Goal: Task Accomplishment & Management: Manage account settings

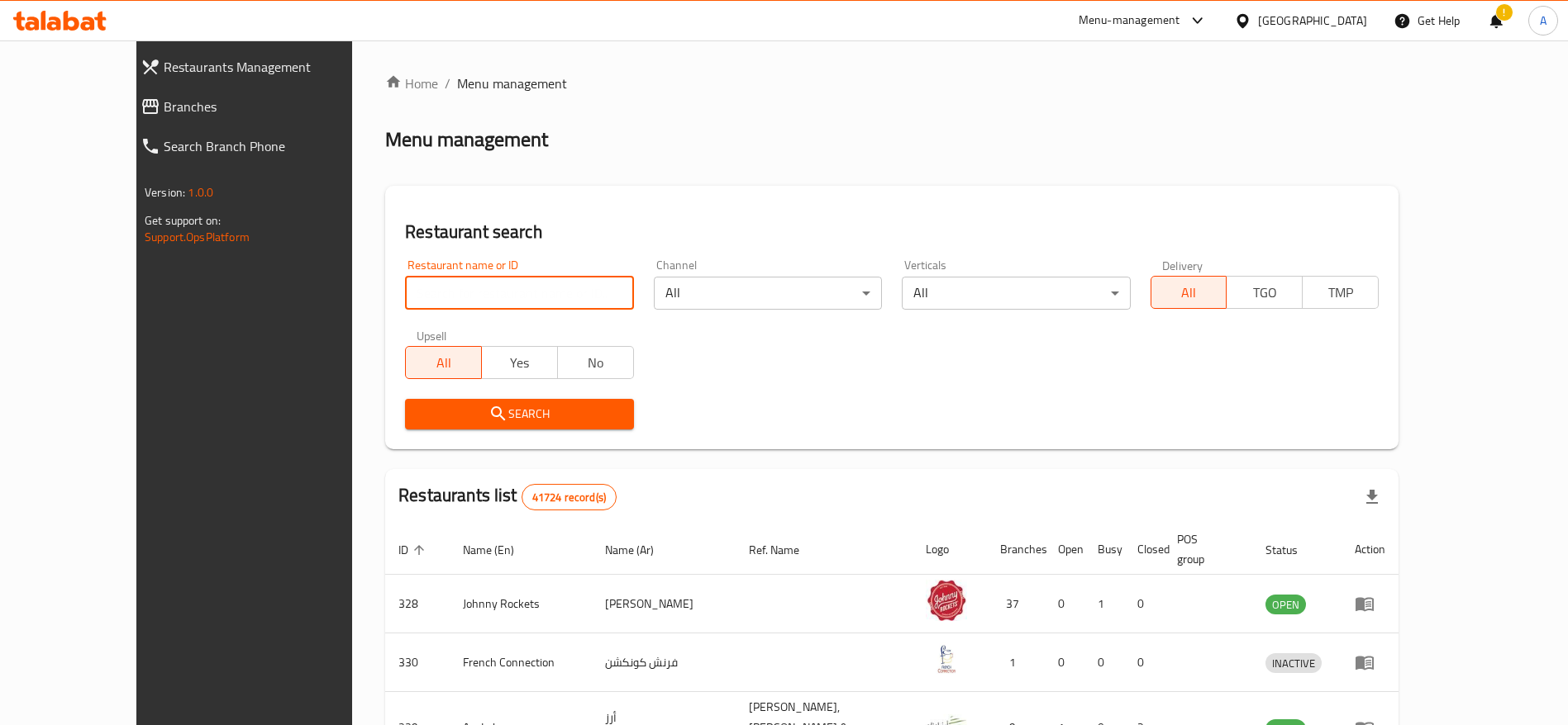
drag, startPoint x: 513, startPoint y: 284, endPoint x: 505, endPoint y: 292, distance: 11.3
click at [513, 285] on input "search" at bounding box center [518, 293] width 228 height 33
paste input "706226"
type input "706226"
click button "Search" at bounding box center [518, 414] width 228 height 31
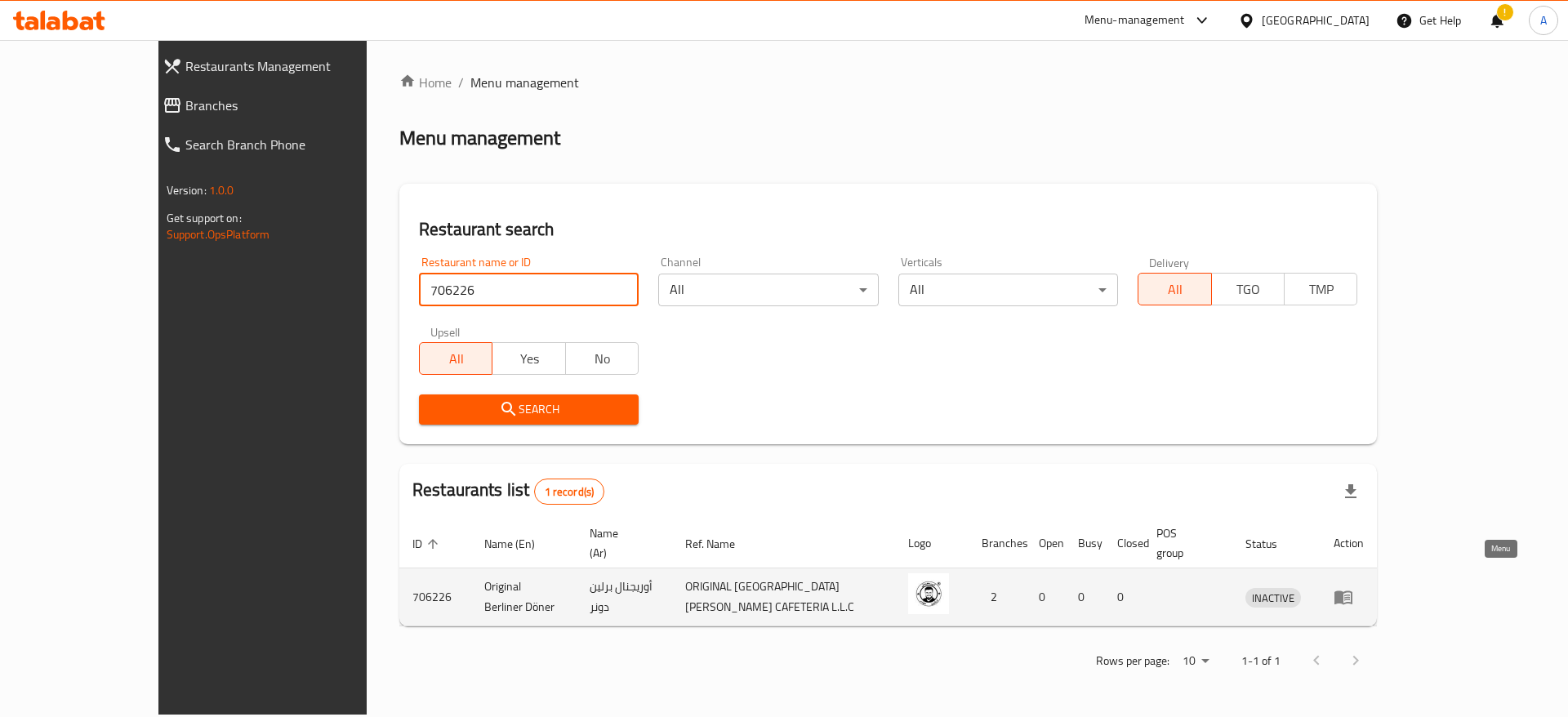
click at [1353, 588] on icon "enhanced table" at bounding box center [1343, 598] width 20 height 20
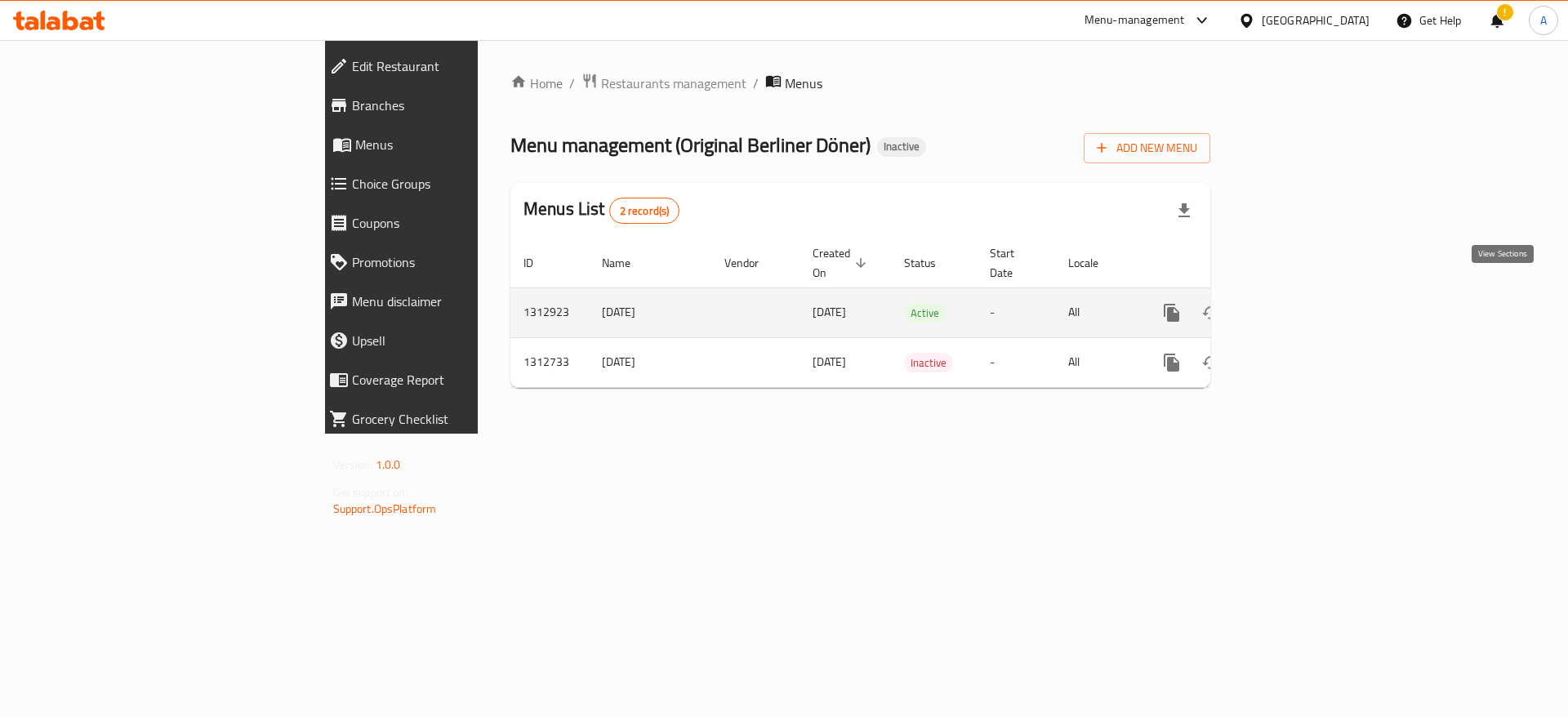
click at [1299, 303] on icon "enhanced table" at bounding box center [1290, 313] width 20 height 20
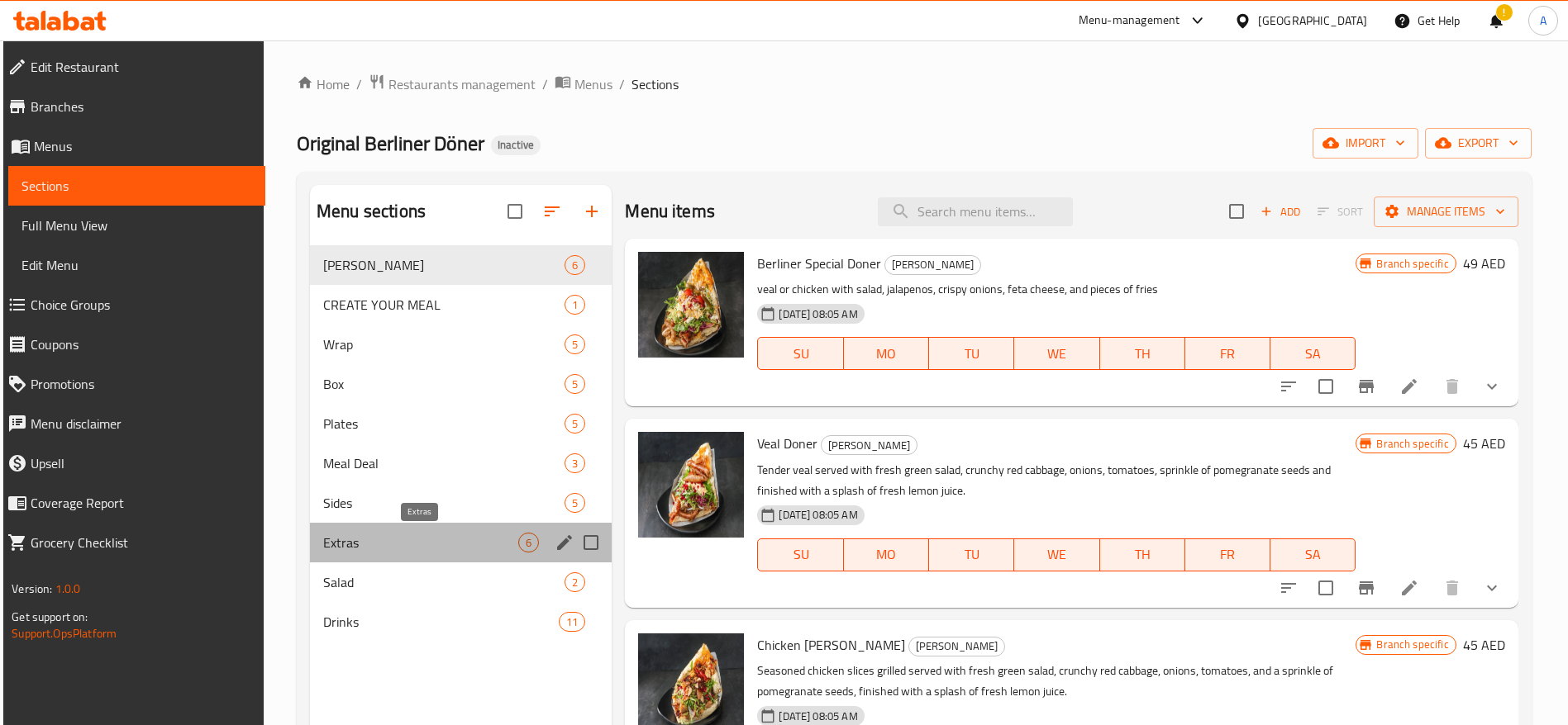
click at [451, 549] on span "Extras" at bounding box center [420, 542] width 195 height 20
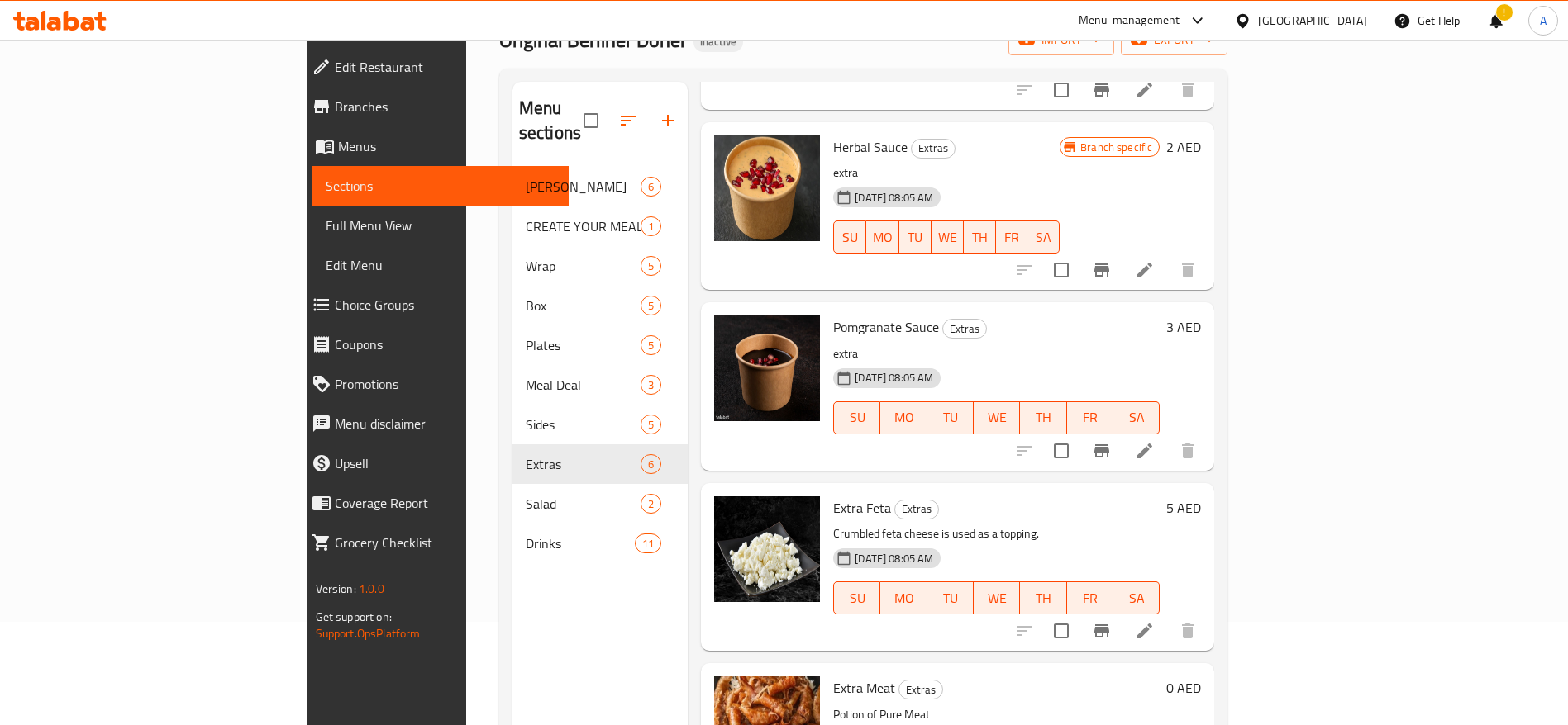
scroll to position [232, 0]
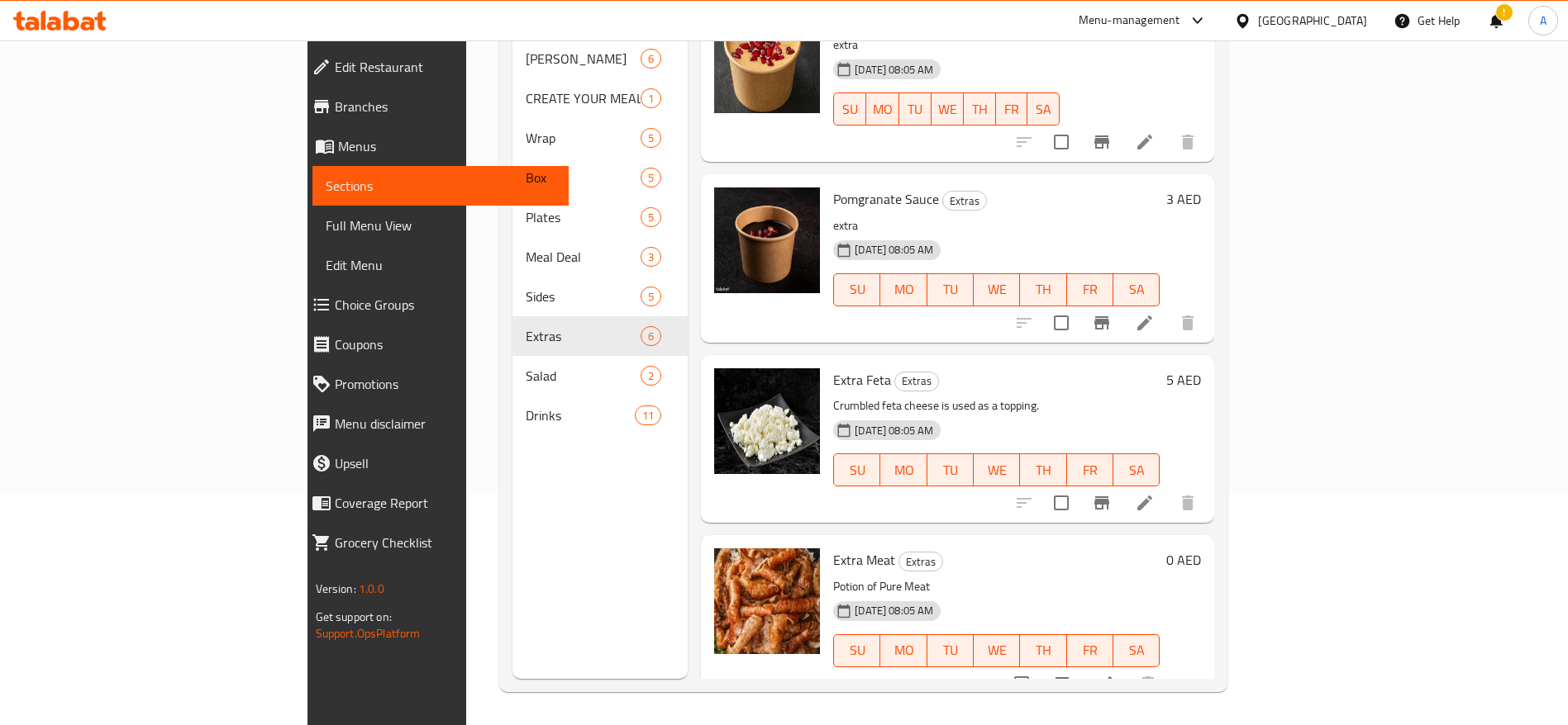
click at [525, 366] on span "Salad" at bounding box center [583, 376] width 115 height 20
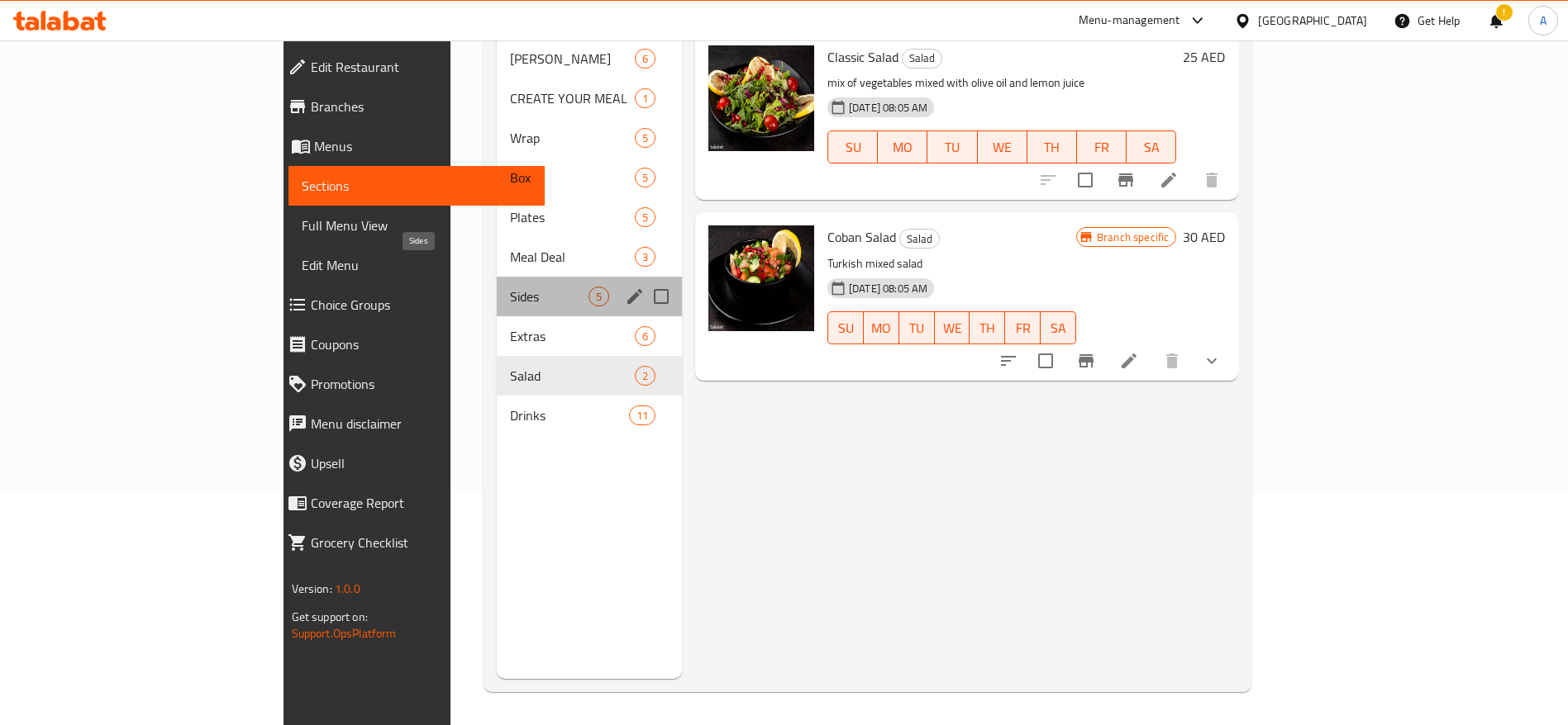
click at [510, 286] on span "Sides" at bounding box center [549, 296] width 78 height 20
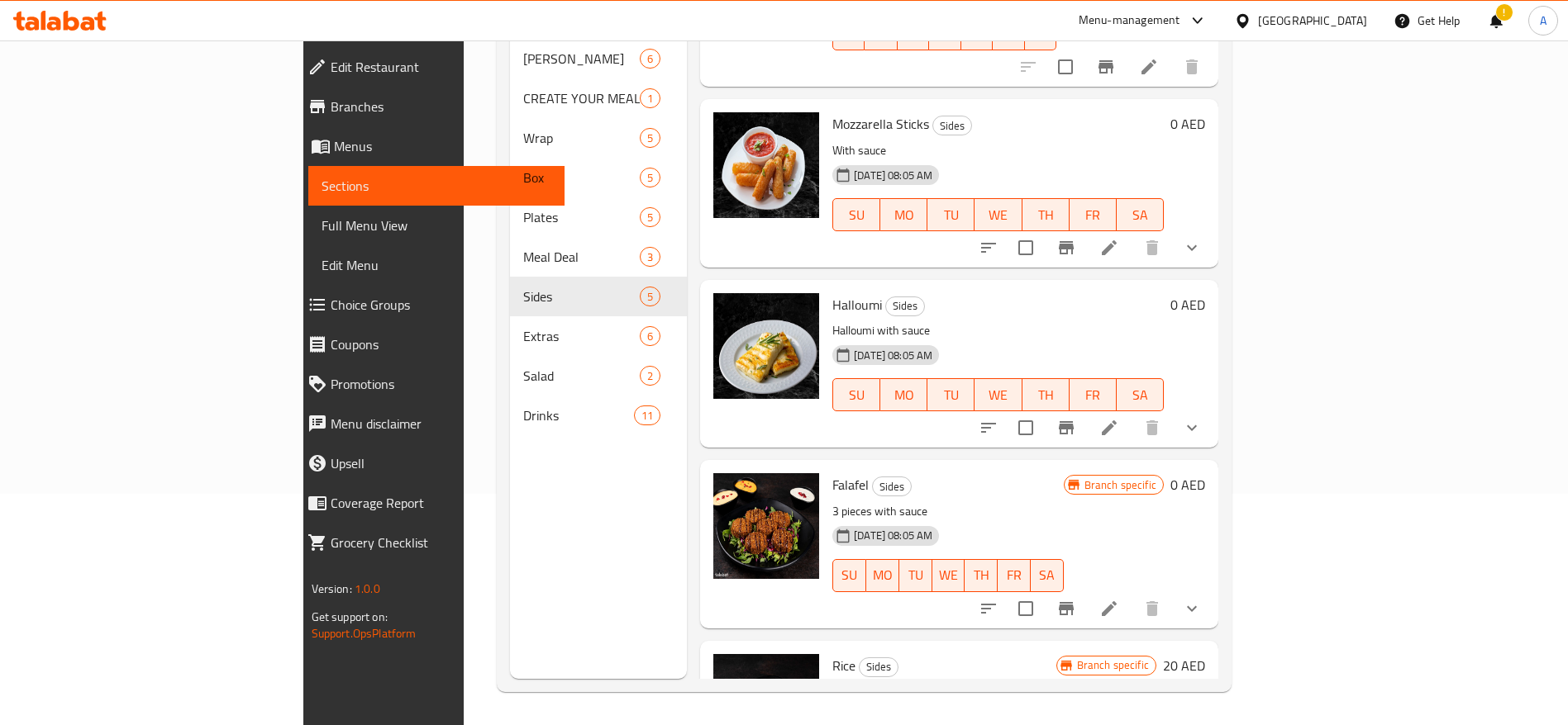
scroll to position [194, 0]
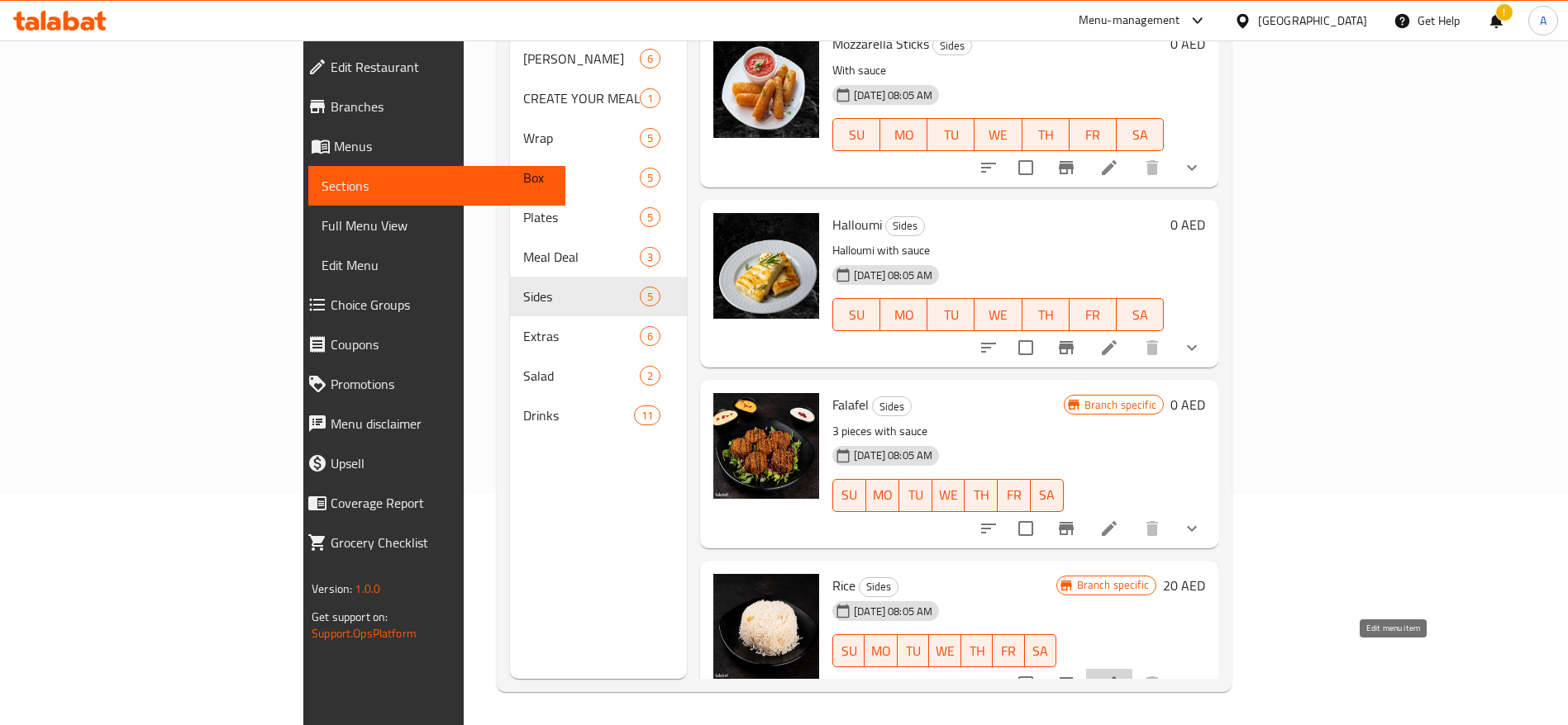
click at [1116, 677] on icon at bounding box center [1109, 684] width 15 height 15
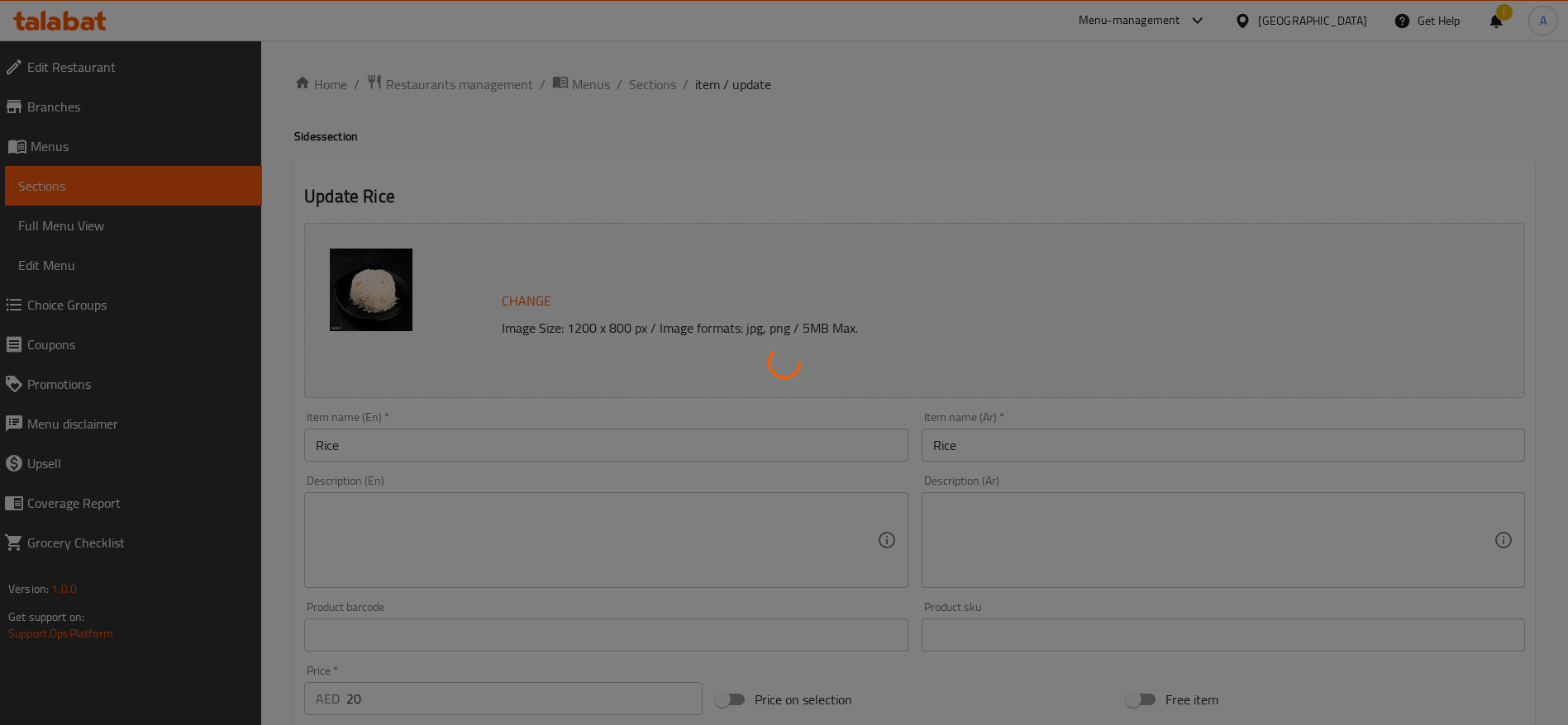
type input "صلصة إضافية"
type input "0"
type input "3"
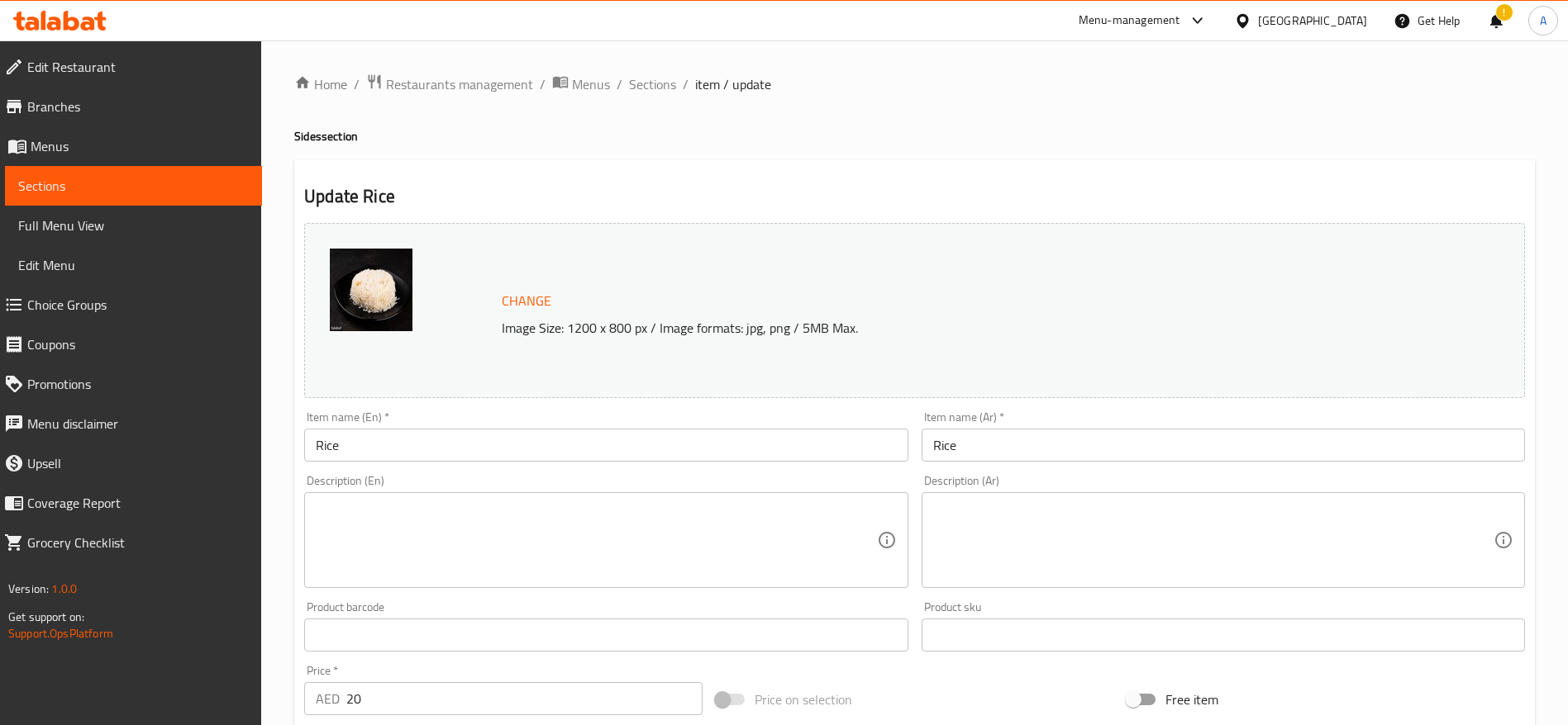
click at [389, 519] on textarea at bounding box center [595, 541] width 560 height 78
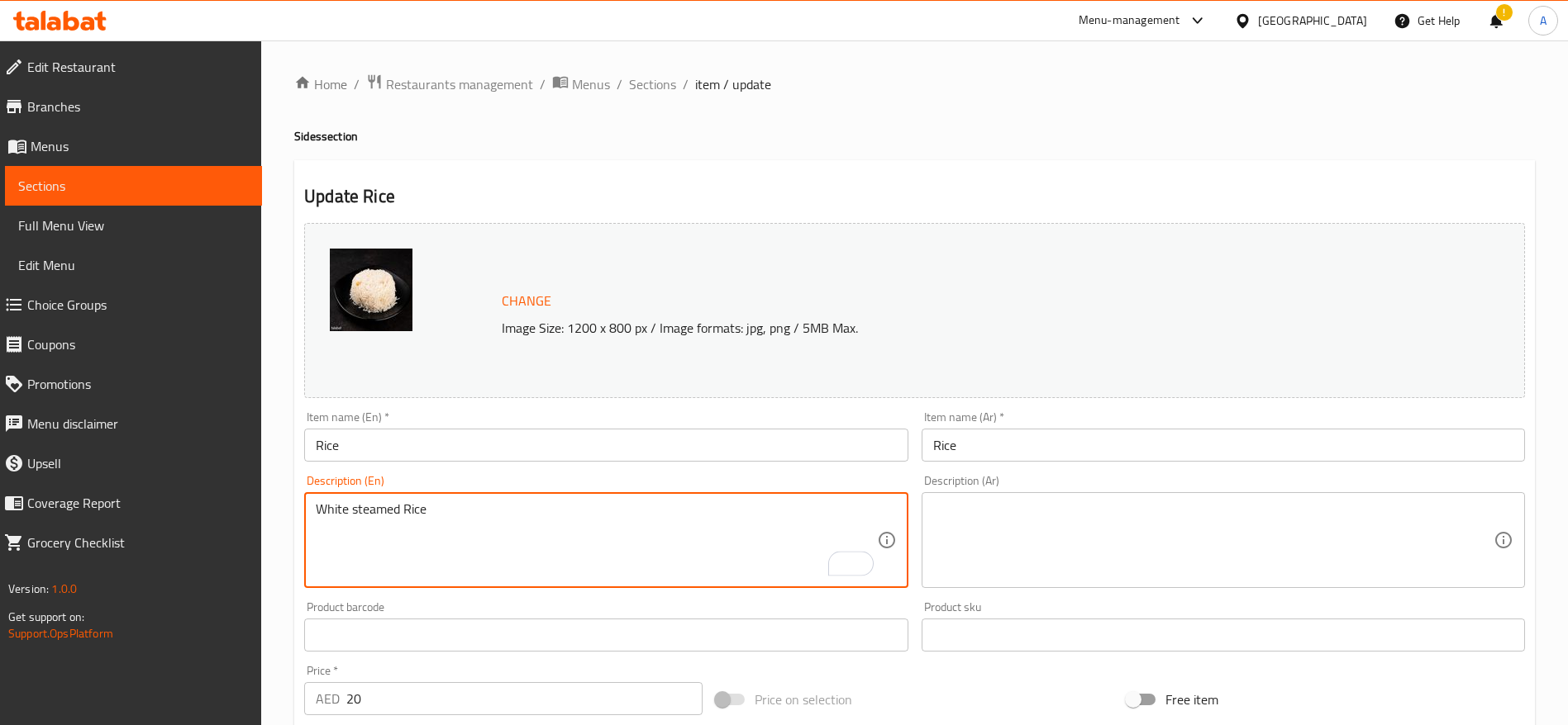
drag, startPoint x: 185, startPoint y: 539, endPoint x: 176, endPoint y: 541, distance: 9.2
click at [171, 539] on div "Edit Restaurant Branches Menus Sections Full Menu View Edit Menu Choice Groups …" at bounding box center [784, 630] width 1568 height 1177
type textarea "White steamed Rice"
click at [1048, 530] on textarea at bounding box center [1213, 541] width 560 height 78
paste textarea "أرز أبيض مطهو على البخار"
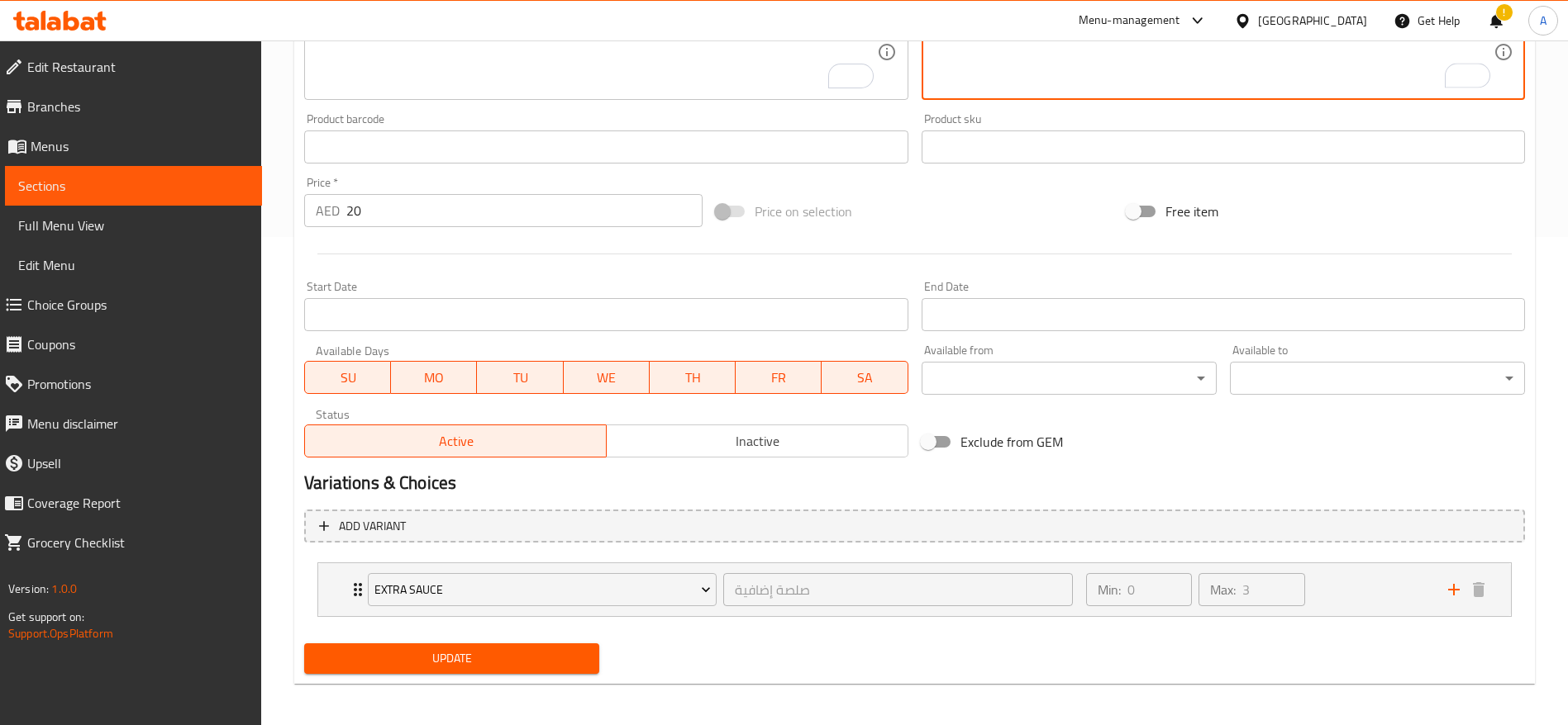
scroll to position [493, 0]
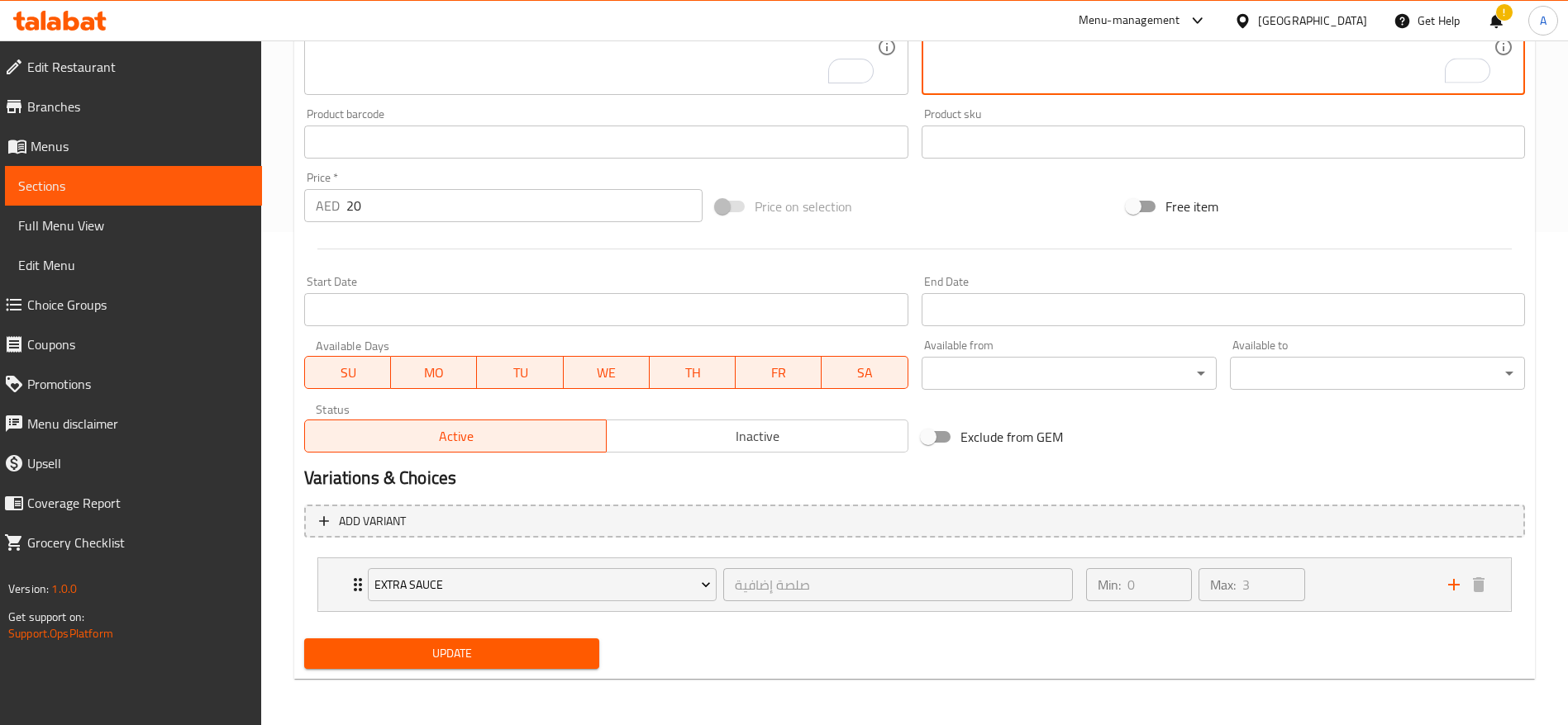
type textarea "أرز أبيض مطهو على البخار"
click at [476, 666] on button "Update" at bounding box center [452, 654] width 295 height 31
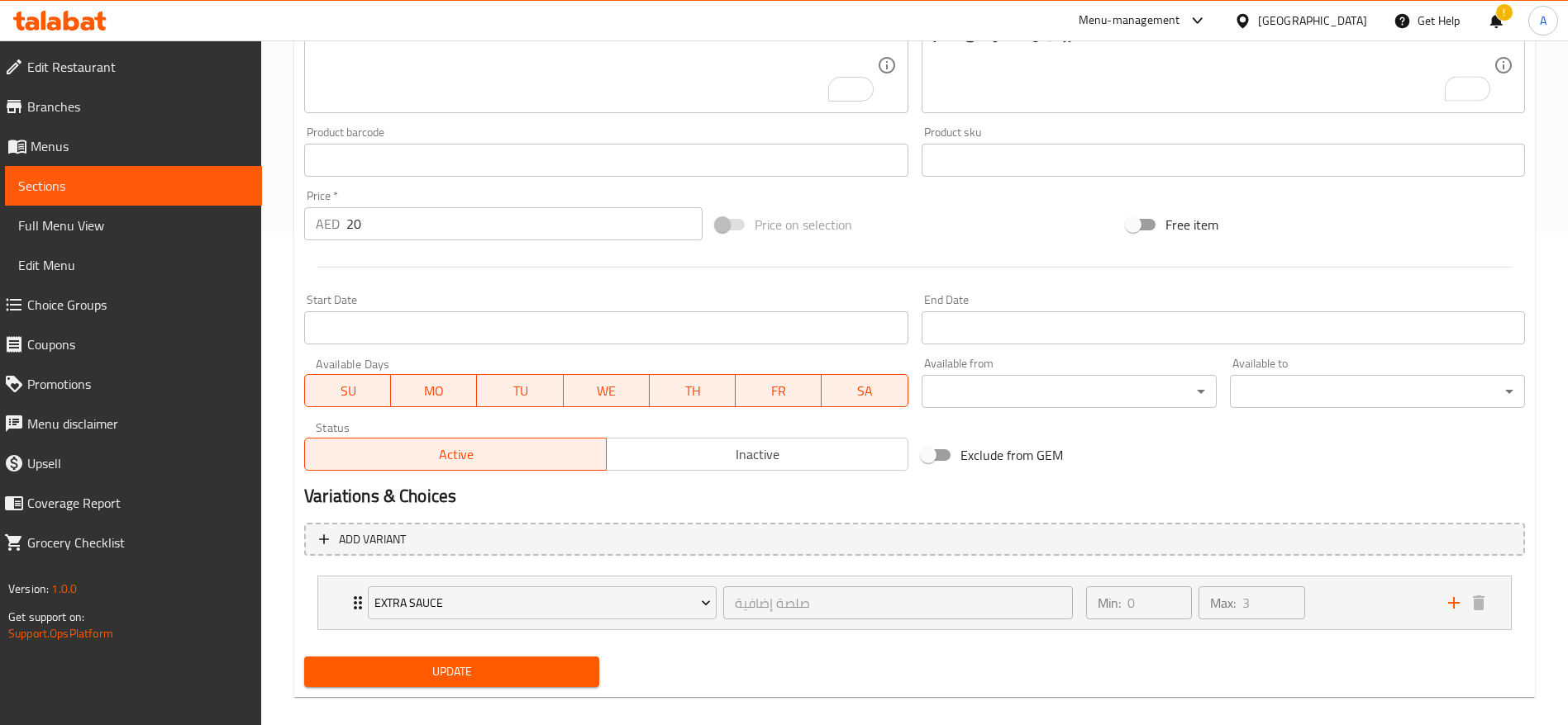
scroll to position [83, 0]
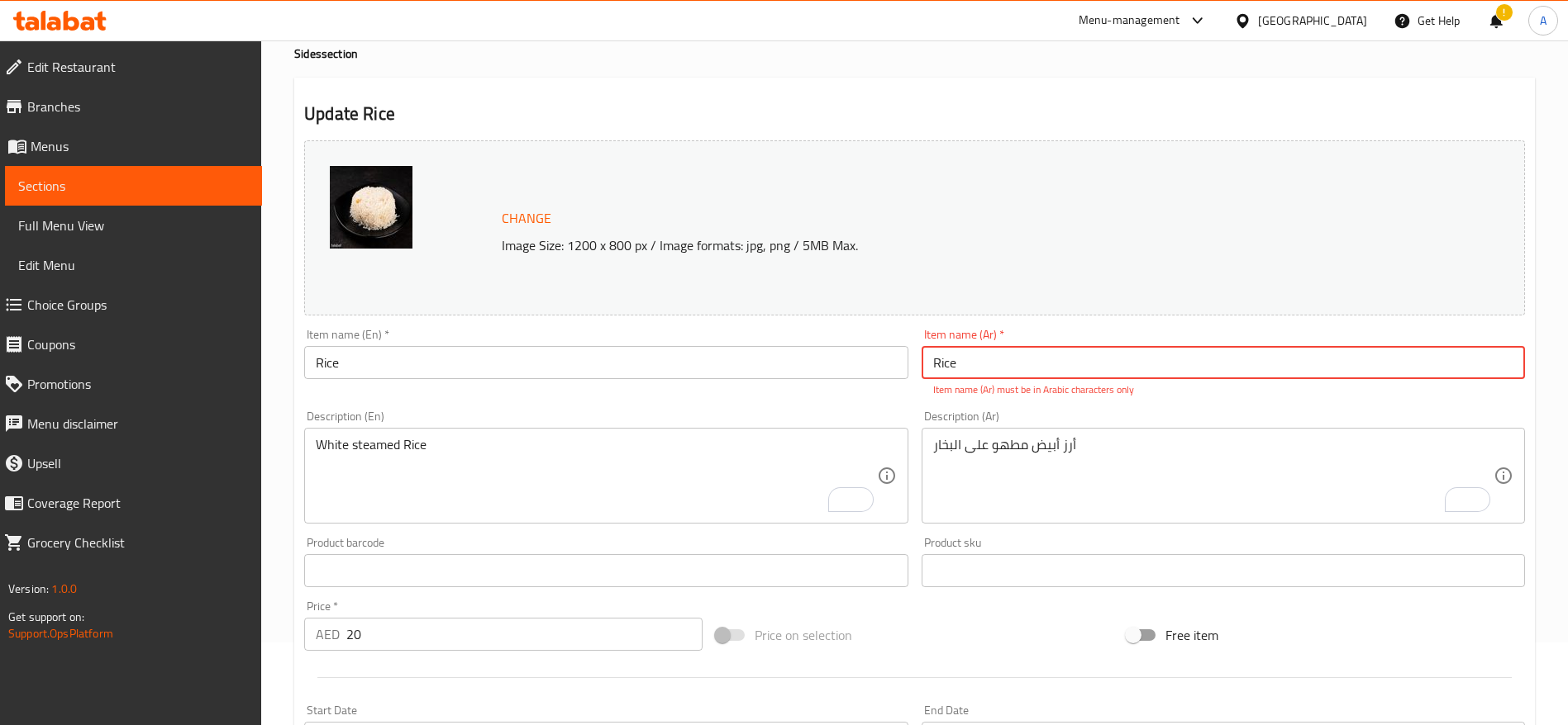
drag, startPoint x: 975, startPoint y: 365, endPoint x: 884, endPoint y: 362, distance: 91.0
click at [884, 362] on div "Change Image Size: 1200 x 800 px / Image formats: jpg, png / 5MB Max. Item name…" at bounding box center [914, 511] width 1233 height 754
paste input "أرز"
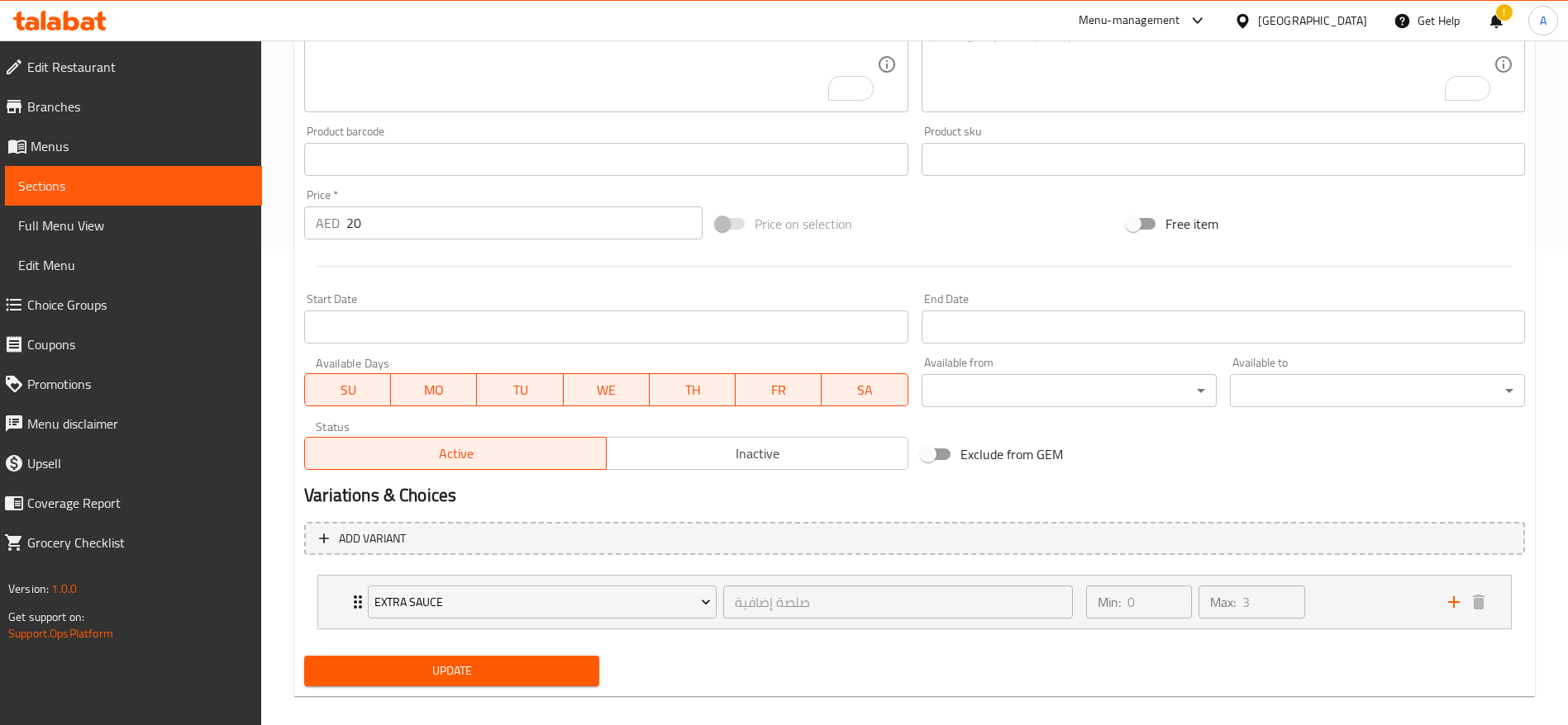
scroll to position [493, 0]
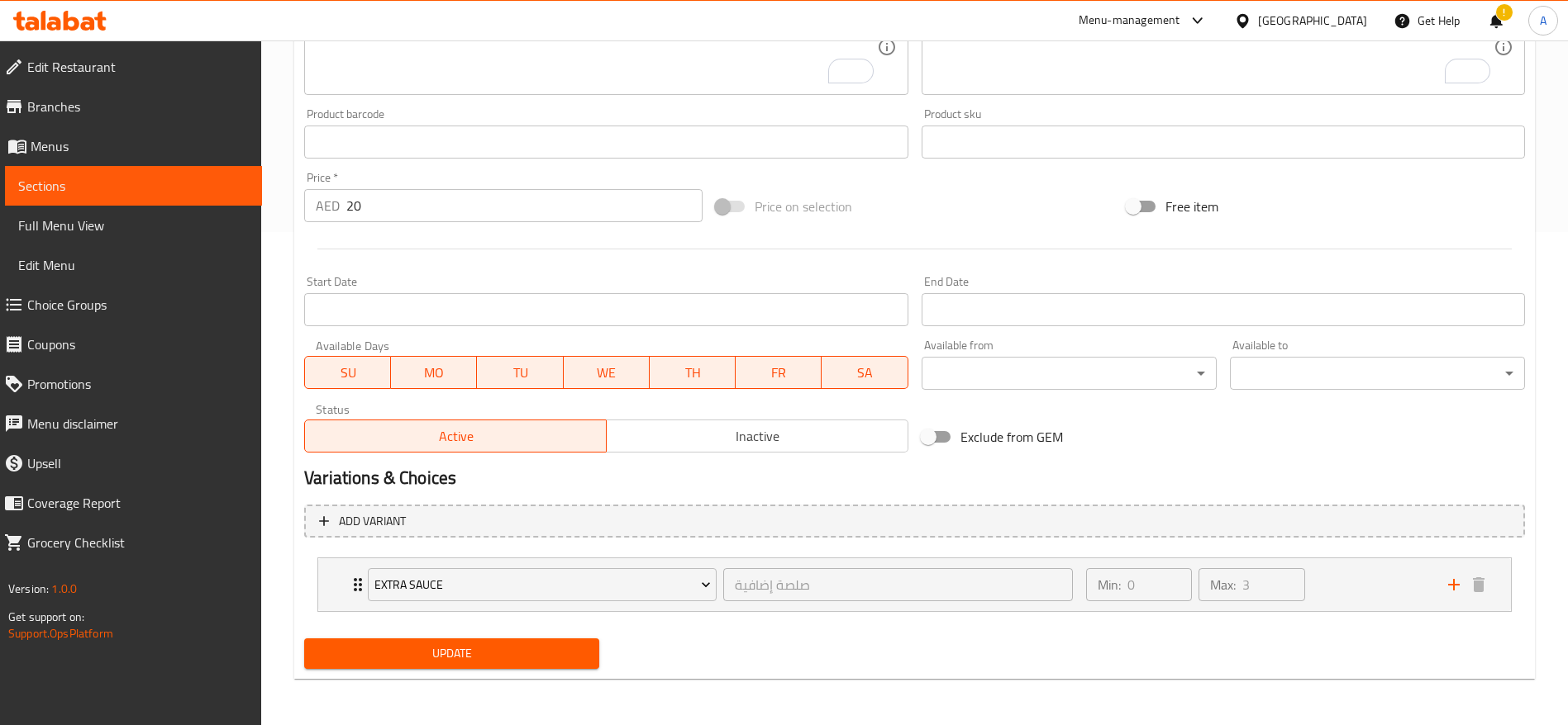
type input "أرز"
click at [491, 653] on span "Update" at bounding box center [451, 653] width 268 height 21
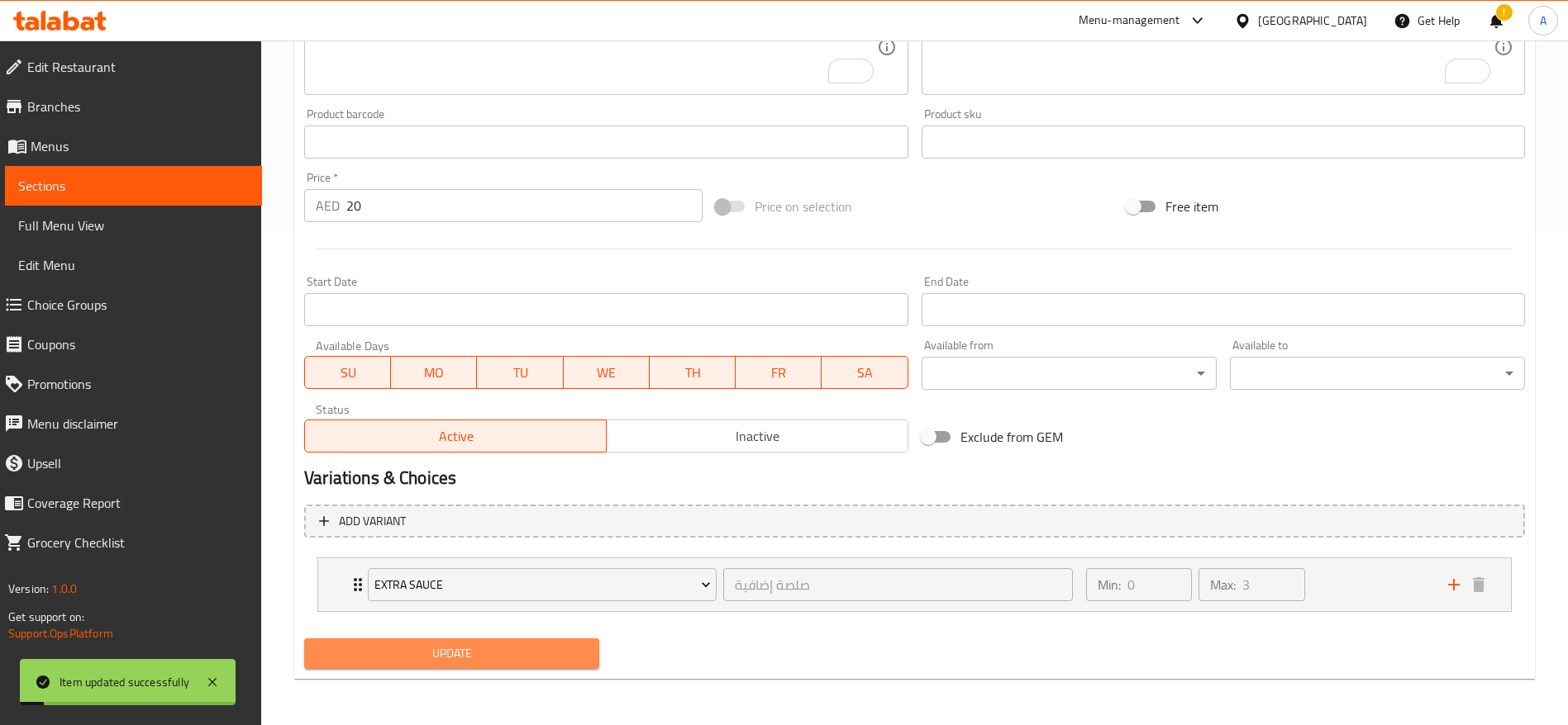
click at [478, 652] on span "Update" at bounding box center [451, 653] width 268 height 21
click at [478, 655] on span "Update" at bounding box center [451, 653] width 268 height 21
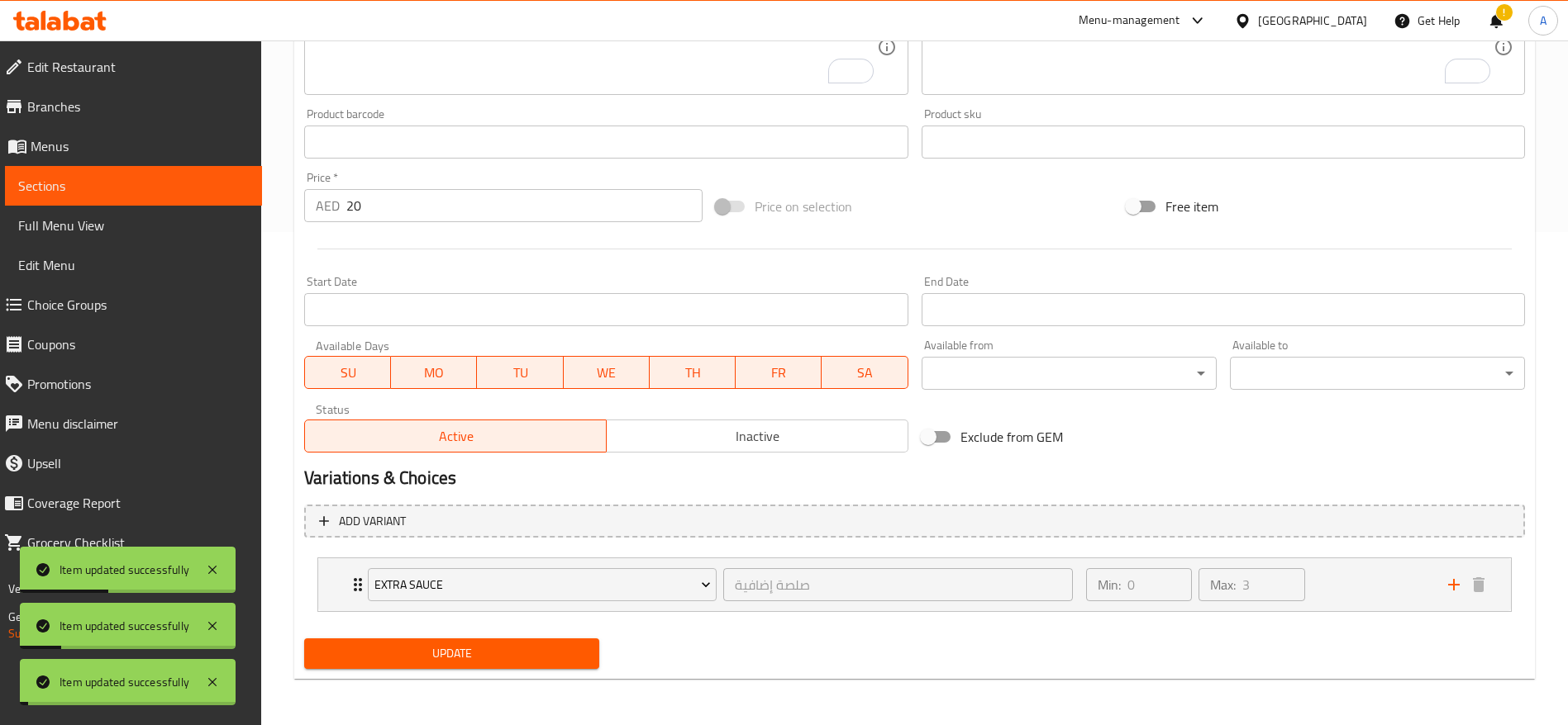
click at [53, 136] on span "Menus" at bounding box center [140, 146] width 218 height 20
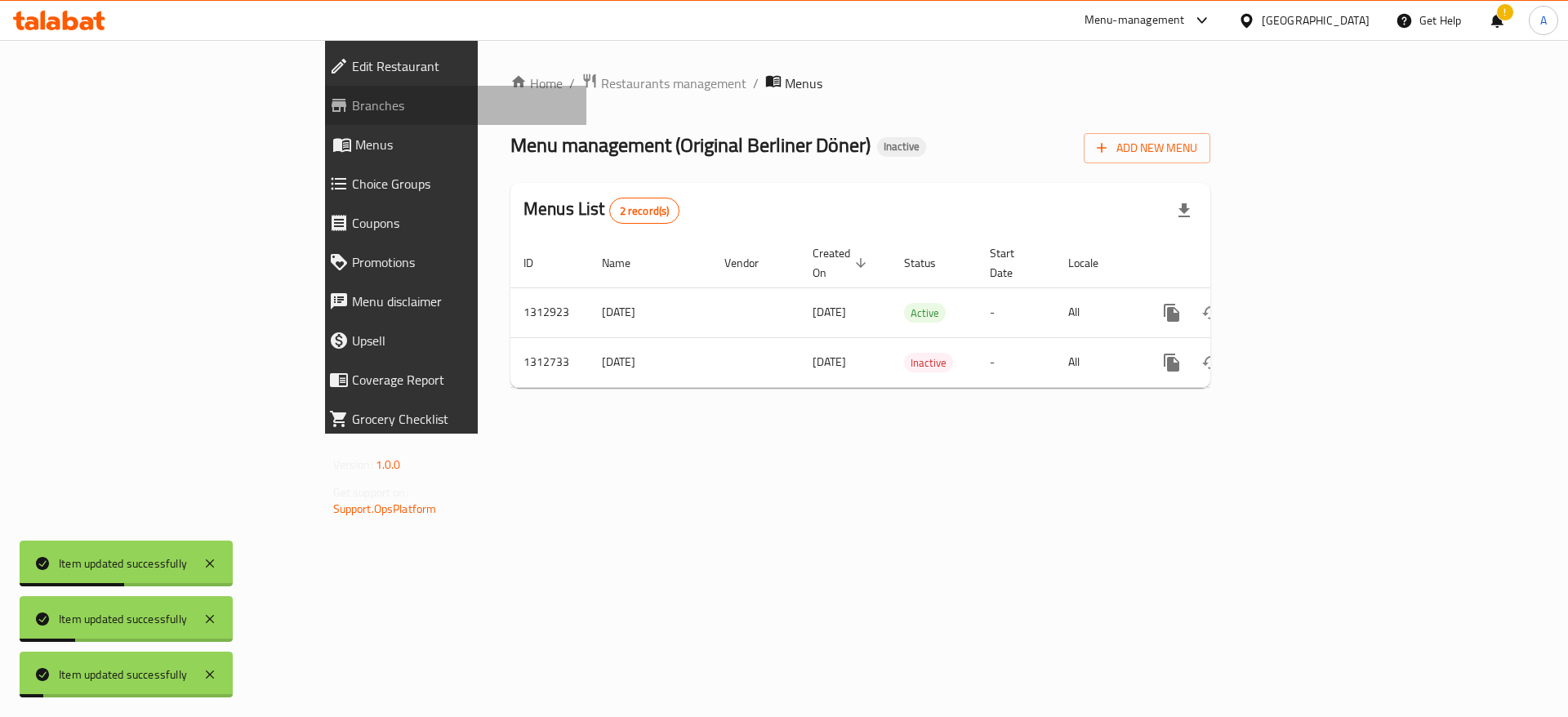
click at [352, 106] on span "Branches" at bounding box center [462, 105] width 222 height 20
